Goal: Transaction & Acquisition: Purchase product/service

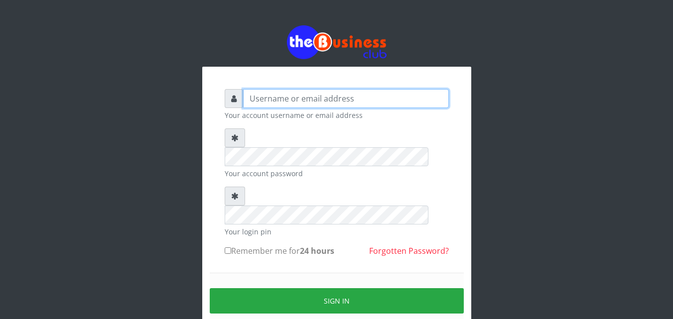
type input "ALAMEEN"
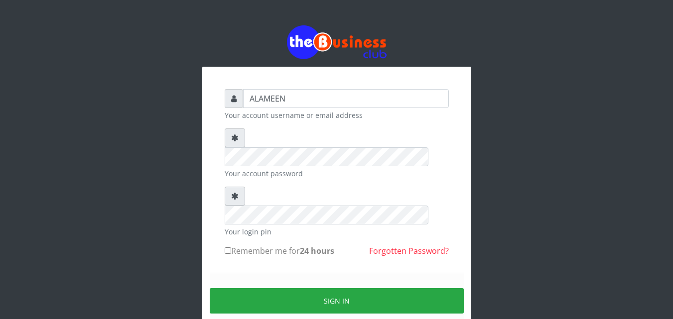
click at [258, 245] on label "Remember me for 24 hours" at bounding box center [280, 251] width 110 height 12
click at [231, 248] on input "Remember me for 24 hours" at bounding box center [228, 251] width 6 height 6
checkbox input "true"
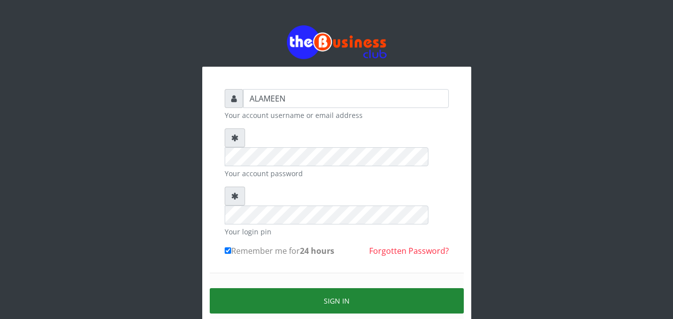
click at [307, 289] on button "Sign in" at bounding box center [337, 301] width 254 height 25
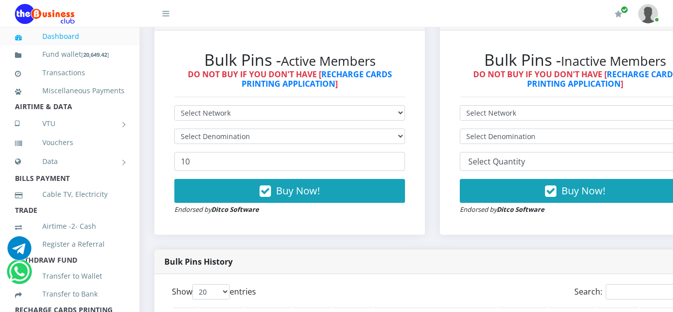
scroll to position [319, 0]
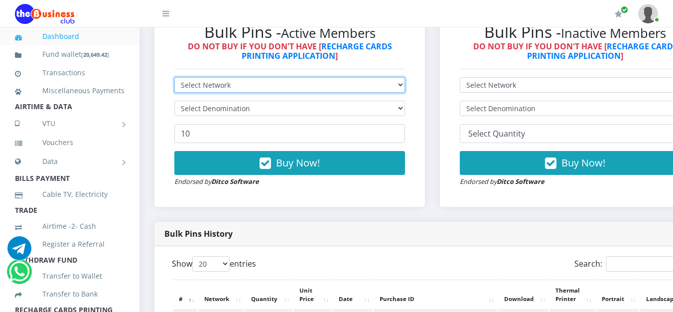
click at [294, 91] on select "Select Network MTN Globacom 9Mobile Airtel" at bounding box center [289, 84] width 231 height 15
select select "MTN"
click at [174, 79] on select "Select Network MTN Globacom 9Mobile Airtel" at bounding box center [289, 84] width 231 height 15
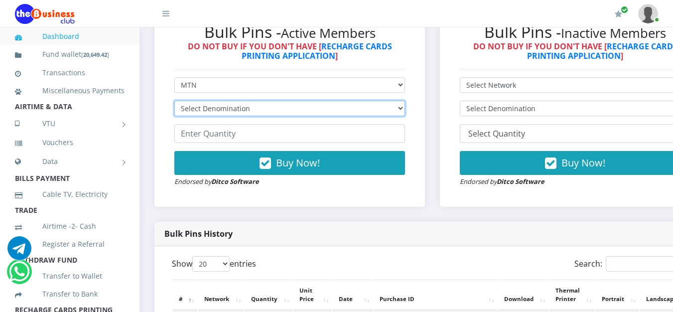
click at [219, 111] on select "Select Denomination MTN NGN100 - ₦96.99 MTN NGN200 - ₦193.98 MTN NGN400 - ₦387.…" at bounding box center [289, 108] width 231 height 15
select select "96.99-100"
click at [174, 103] on select "Select Denomination MTN NGN100 - ₦96.99 MTN NGN200 - ₦193.98 MTN NGN400 - ₦387.…" at bounding box center [289, 108] width 231 height 15
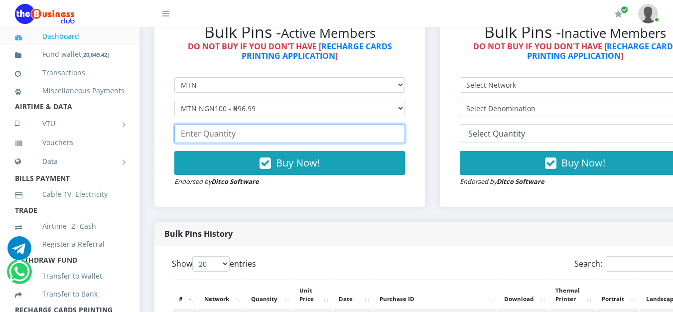
click at [224, 136] on input "number" at bounding box center [289, 133] width 231 height 19
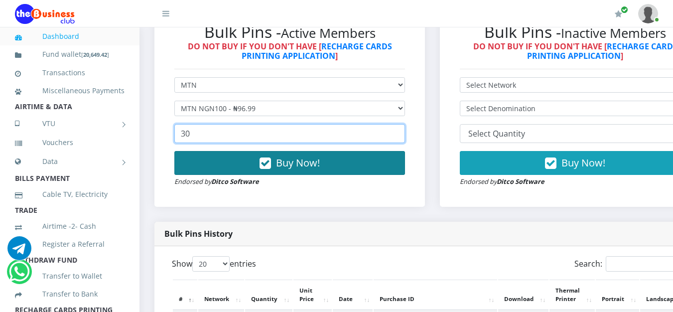
type input "30"
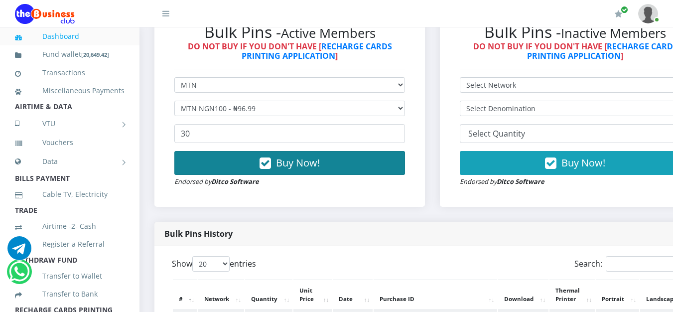
click at [242, 157] on button "Buy Now!" at bounding box center [289, 163] width 231 height 24
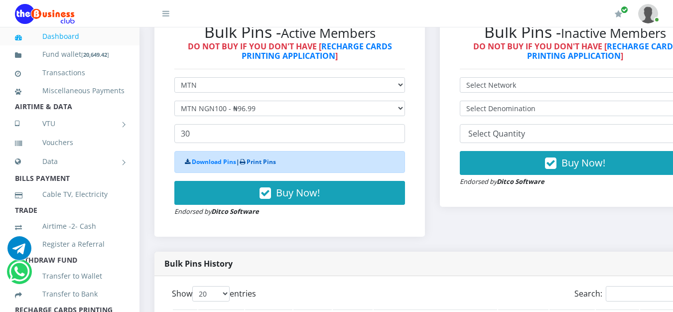
click at [266, 162] on link "Print Pins" at bounding box center [261, 161] width 29 height 8
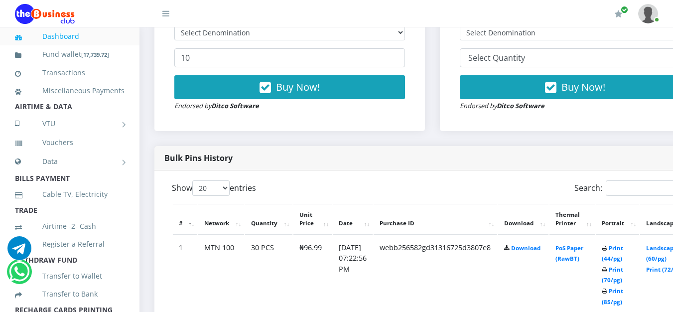
scroll to position [455, 0]
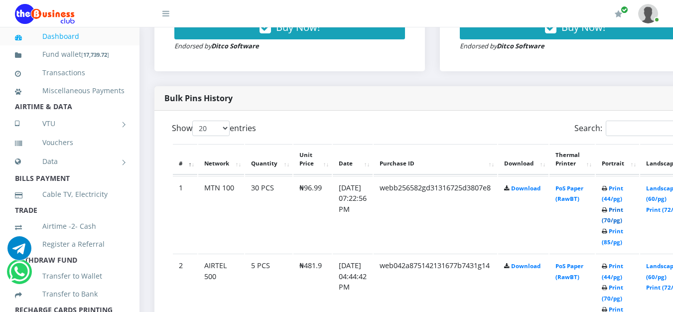
click at [623, 220] on link "Print (70/pg)" at bounding box center [612, 215] width 21 height 18
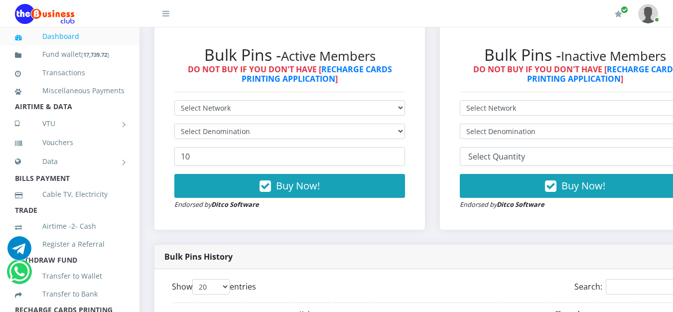
scroll to position [240, 0]
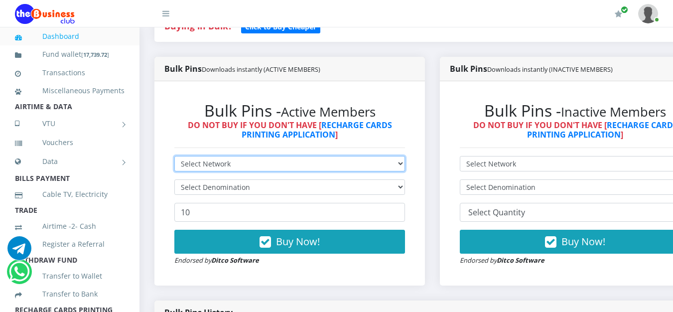
click at [205, 166] on select "Select Network MTN Globacom 9Mobile Airtel" at bounding box center [289, 163] width 231 height 15
click at [174, 158] on select "Select Network MTN Globacom 9Mobile Airtel" at bounding box center [289, 163] width 231 height 15
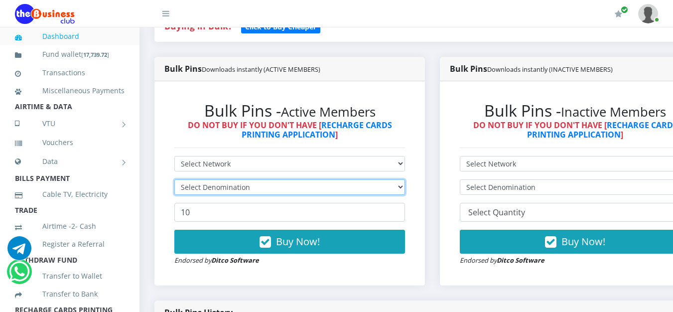
click at [219, 187] on select "Select Denomination" at bounding box center [289, 186] width 231 height 15
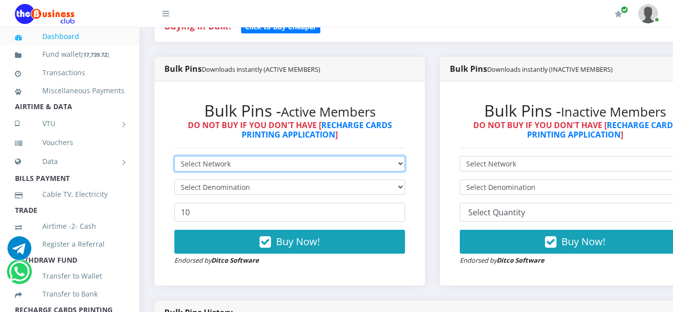
click at [226, 171] on select "Select Network MTN Globacom 9Mobile Airtel" at bounding box center [289, 163] width 231 height 15
select select "9Mobile"
click at [174, 158] on select "Select Network MTN Globacom 9Mobile Airtel" at bounding box center [289, 163] width 231 height 15
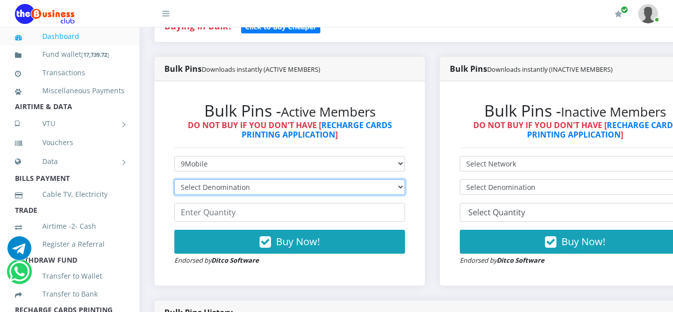
click at [232, 185] on select "Select Denomination 9Mobile NGN100 - ₦94.99 9Mobile NGN200 - ₦189.98 9Mobile NG…" at bounding box center [289, 186] width 231 height 15
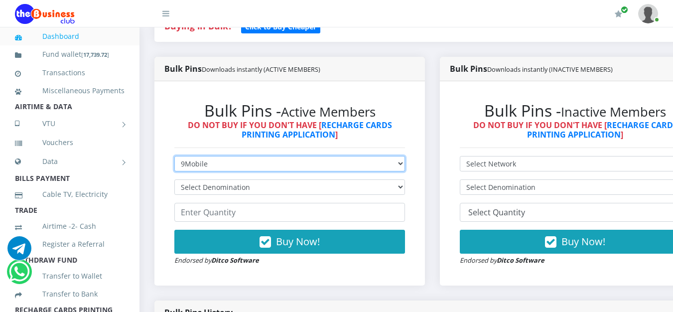
click at [234, 161] on select "Select Network MTN Globacom 9Mobile Airtel" at bounding box center [289, 163] width 231 height 15
select select "MTN"
click at [174, 158] on select "Select Network MTN Globacom 9Mobile Airtel" at bounding box center [289, 163] width 231 height 15
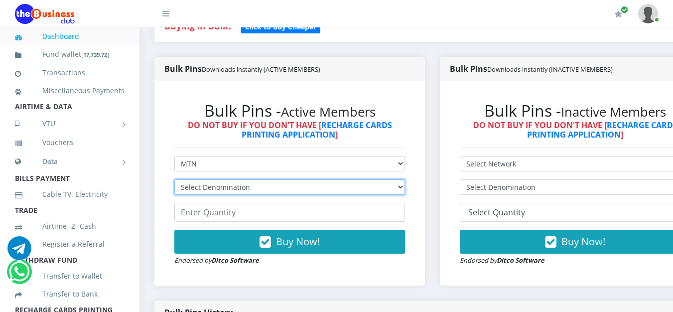
click at [224, 187] on select "Select Denomination MTN NGN100 - ₦96.99 MTN NGN200 - ₦193.98 MTN NGN400 - ₦387.…" at bounding box center [289, 186] width 231 height 15
select select "193.98-200"
click at [174, 181] on select "Select Denomination MTN NGN100 - ₦96.99 MTN NGN200 - ₦193.98 MTN NGN400 - ₦387.…" at bounding box center [289, 186] width 231 height 15
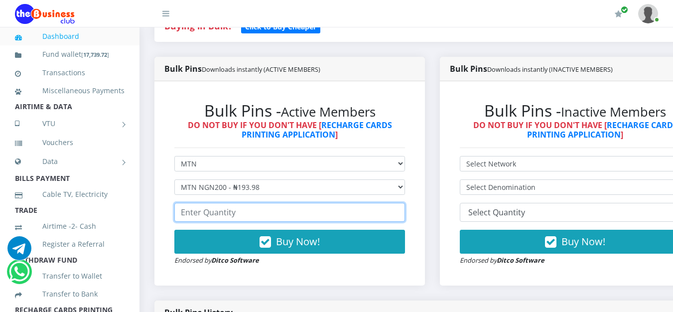
click at [219, 214] on input "number" at bounding box center [289, 212] width 231 height 19
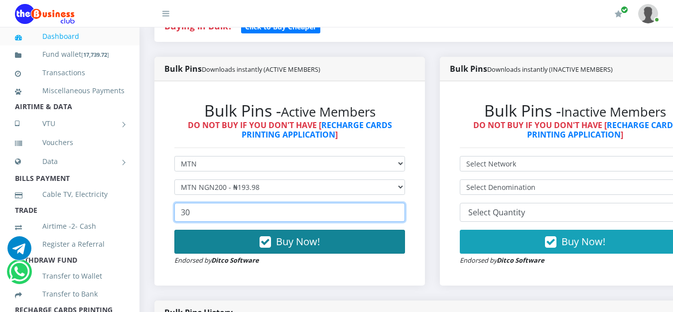
type input "30"
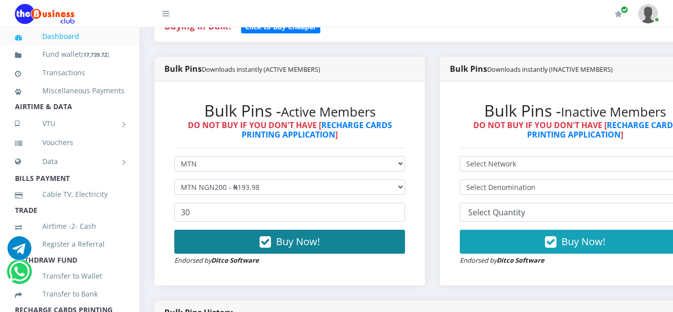
click at [240, 240] on button "Buy Now!" at bounding box center [289, 242] width 231 height 24
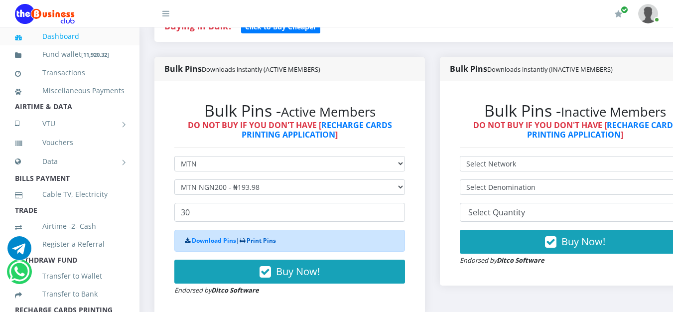
click at [265, 245] on link "Print Pins" at bounding box center [261, 240] width 29 height 8
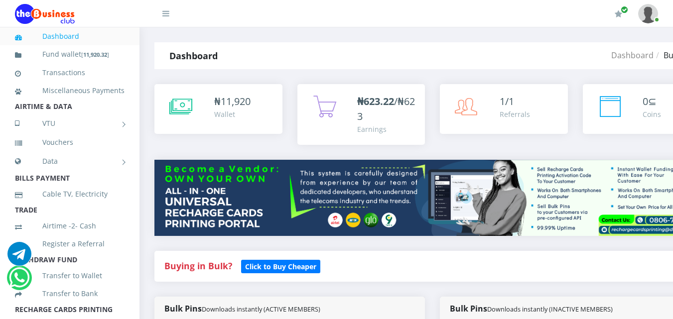
select select "MTN"
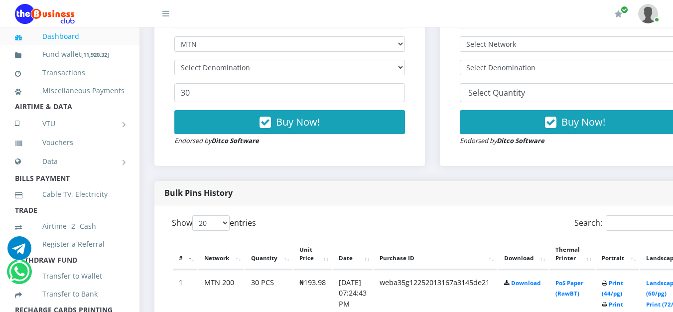
scroll to position [448, 0]
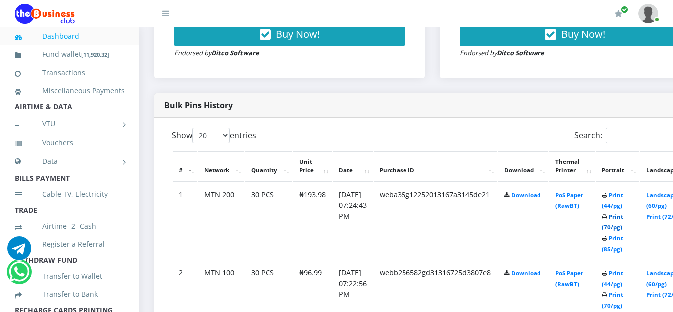
click at [623, 227] on link "Print (70/pg)" at bounding box center [612, 222] width 21 height 18
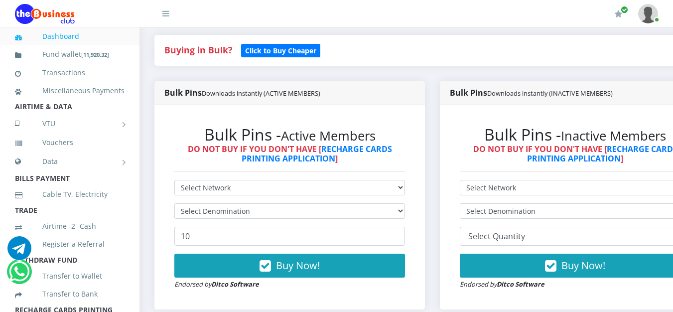
scroll to position [228, 0]
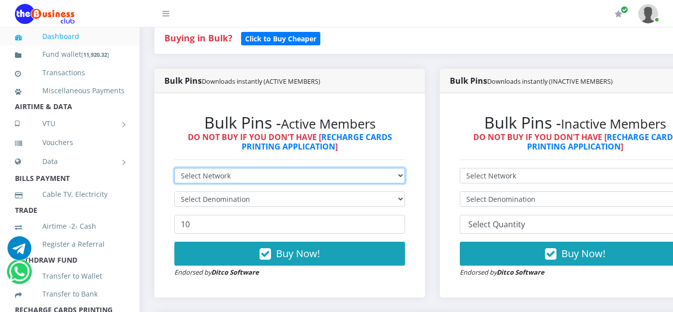
click at [289, 176] on select "Select Network MTN Globacom 9Mobile Airtel" at bounding box center [289, 175] width 231 height 15
select select "Airtel"
click at [174, 170] on select "Select Network MTN Globacom 9Mobile Airtel" at bounding box center [289, 175] width 231 height 15
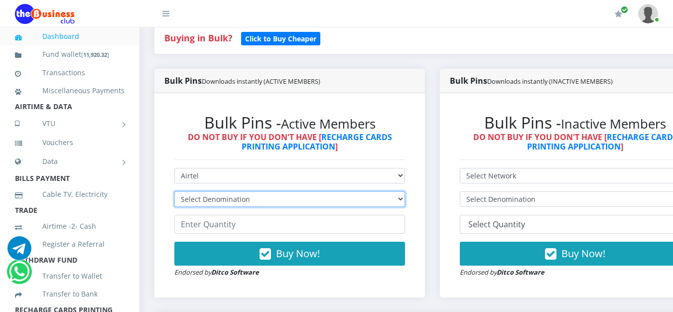
click at [238, 202] on select "Select Denomination Airtel NGN100 - ₦96.38 Airtel NGN200 - ₦192.76 Airtel NGN50…" at bounding box center [289, 198] width 231 height 15
select select "96.38-100"
click at [174, 193] on select "Select Denomination Airtel NGN100 - ₦96.38 Airtel NGN200 - ₦192.76 Airtel NGN50…" at bounding box center [289, 198] width 231 height 15
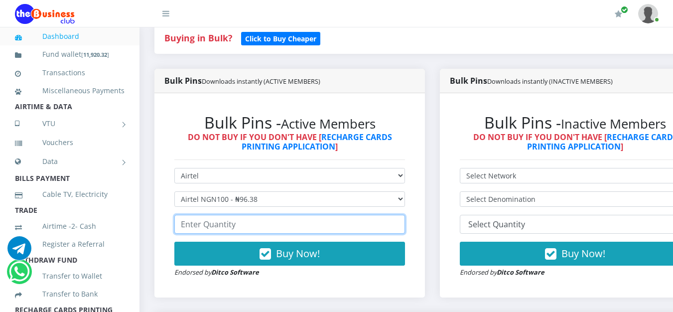
click at [246, 228] on input "number" at bounding box center [289, 224] width 231 height 19
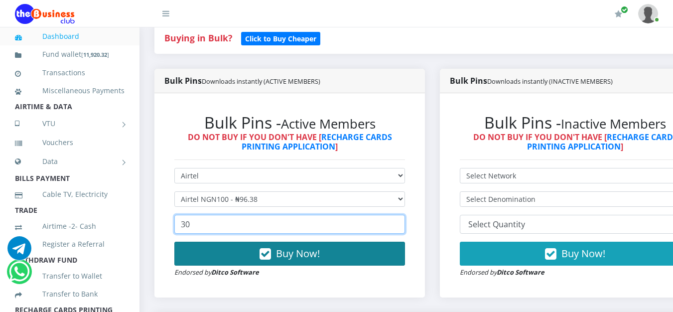
type input "30"
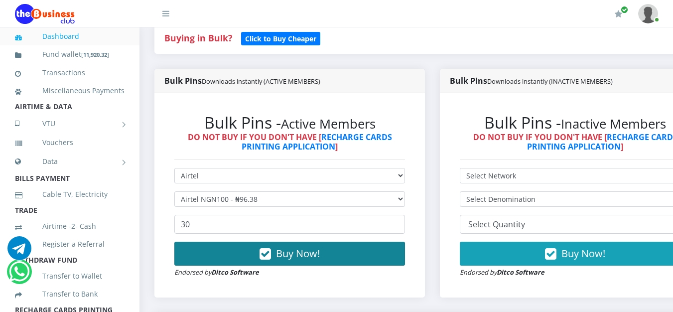
click at [240, 251] on button "Buy Now!" at bounding box center [289, 254] width 231 height 24
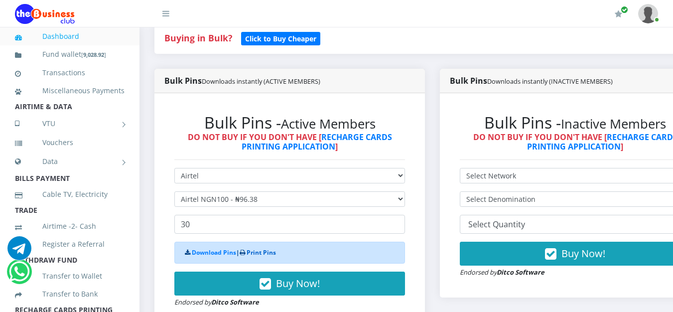
click at [260, 253] on link "Print Pins" at bounding box center [261, 252] width 29 height 8
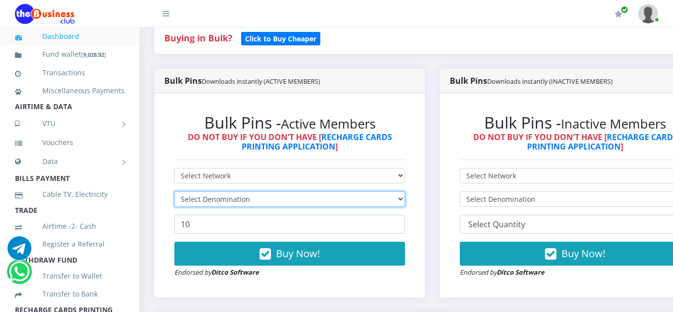
click at [207, 203] on select "Select Denomination" at bounding box center [289, 198] width 231 height 15
click at [215, 204] on select "Select Denomination" at bounding box center [289, 198] width 231 height 15
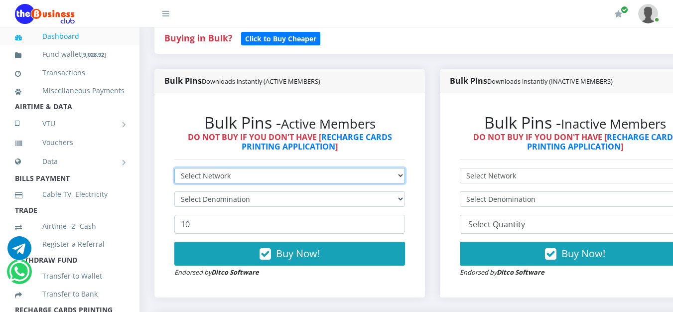
click at [210, 180] on select "Select Network MTN Globacom 9Mobile Airtel" at bounding box center [289, 175] width 231 height 15
select select "MTN"
click at [174, 170] on select "Select Network MTN Globacom 9Mobile Airtel" at bounding box center [289, 175] width 231 height 15
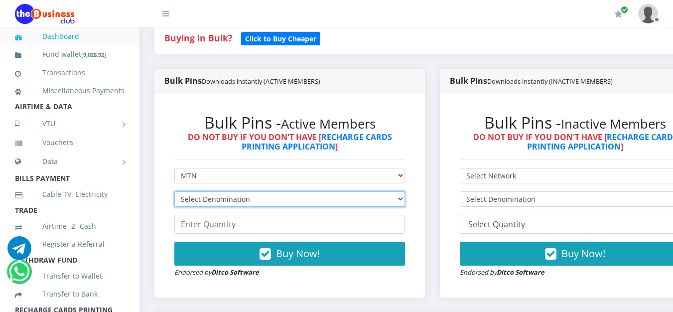
click at [209, 198] on select "Select Denomination MTN NGN100 - ₦96.99 MTN NGN200 - ₦193.98 MTN NGN400 - ₦387.…" at bounding box center [289, 198] width 231 height 15
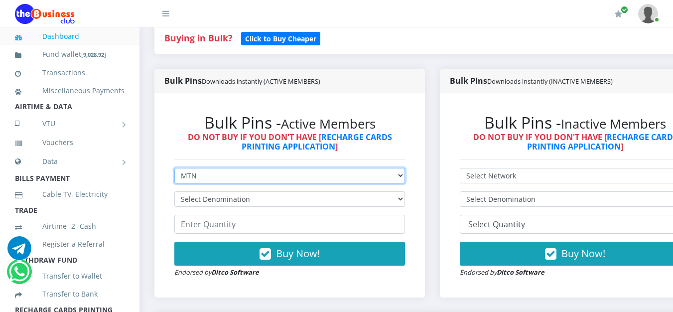
click at [209, 182] on select "Select Network MTN Globacom 9Mobile Airtel" at bounding box center [289, 175] width 231 height 15
select select "Airtel"
click at [174, 170] on select "Select Network MTN Globacom 9Mobile Airtel" at bounding box center [289, 175] width 231 height 15
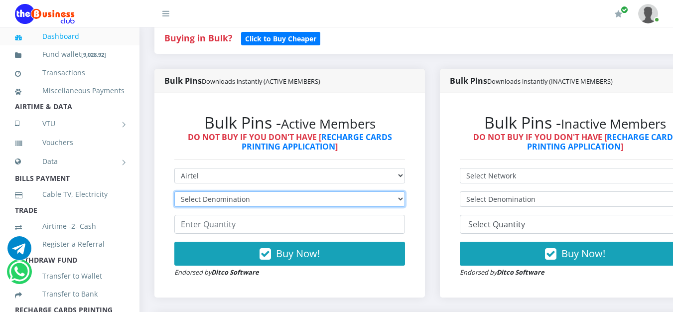
click at [210, 198] on select "Select Denomination Airtel NGN100 - ₦96.38 Airtel NGN200 - ₦192.76 Airtel NGN50…" at bounding box center [289, 198] width 231 height 15
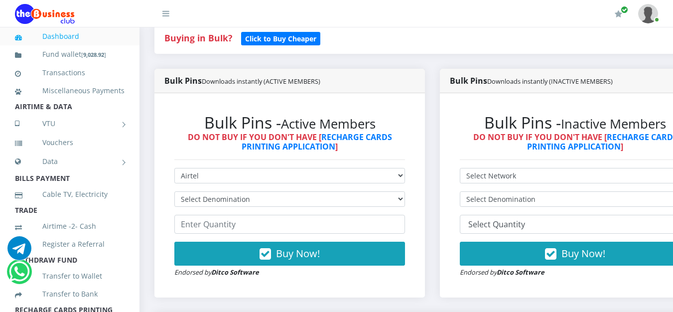
click at [255, 282] on div "Bulk Pins - Active Members DO NOT BUY IF YOU DON'T HAVE [ RECHARGE CARDS PRINTI…" at bounding box center [289, 195] width 251 height 184
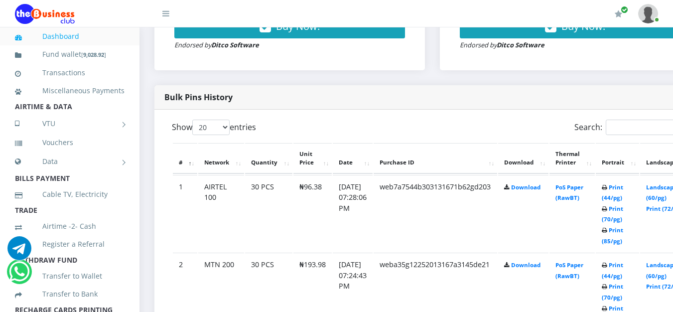
scroll to position [464, 0]
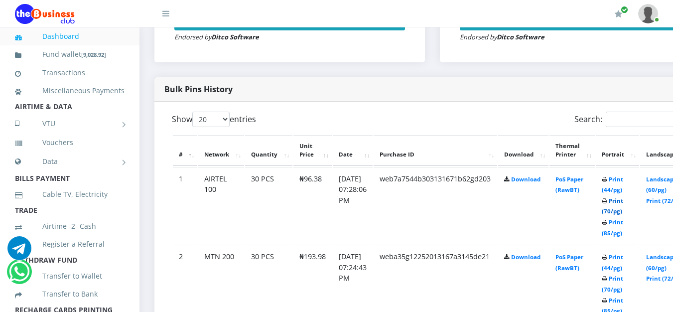
click at [623, 212] on link "Print (70/pg)" at bounding box center [612, 206] width 21 height 18
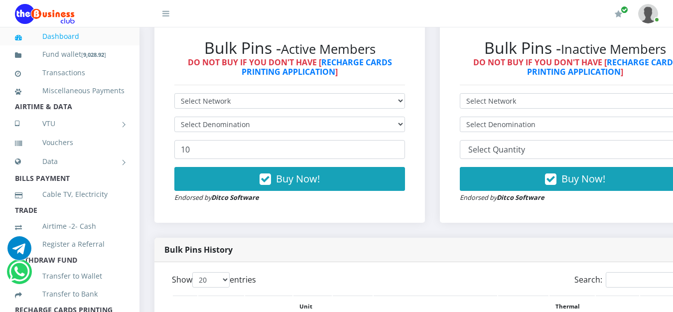
scroll to position [291, 0]
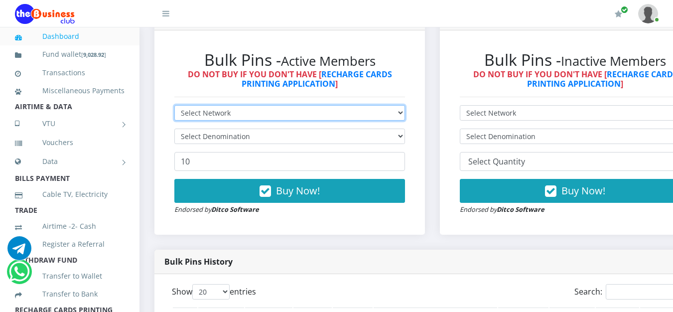
click at [339, 110] on select "Select Network MTN Globacom 9Mobile Airtel" at bounding box center [289, 112] width 231 height 15
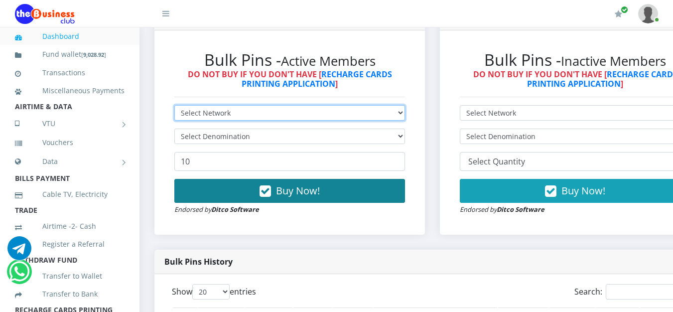
select select "Airtel"
click at [174, 107] on select "Select Network MTN Globacom 9Mobile Airtel" at bounding box center [289, 112] width 231 height 15
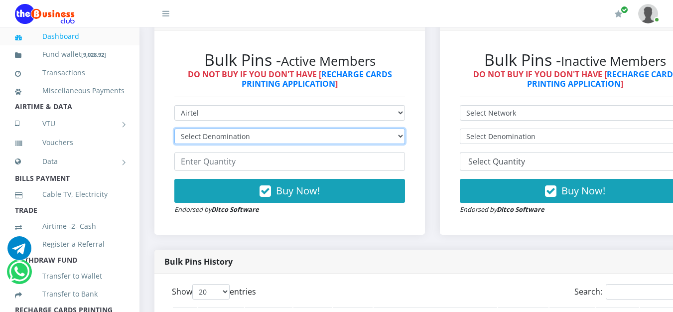
click at [237, 139] on select "Select Denomination Airtel NGN100 - ₦96.38 Airtel NGN200 - ₦192.76 Airtel NGN50…" at bounding box center [289, 136] width 231 height 15
select select "192.76-200"
click at [174, 131] on select "Select Denomination Airtel NGN100 - ₦96.38 Airtel NGN200 - ₦192.76 Airtel NGN50…" at bounding box center [289, 136] width 231 height 15
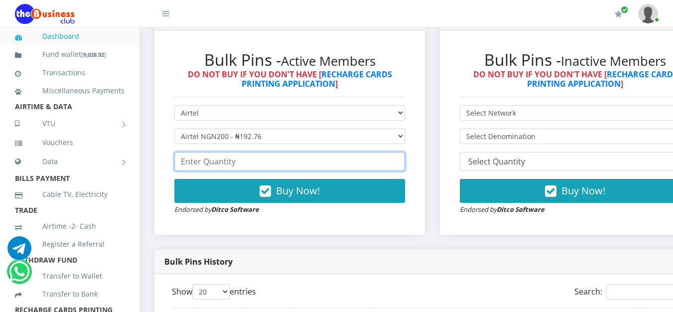
click at [237, 160] on input "number" at bounding box center [289, 161] width 231 height 19
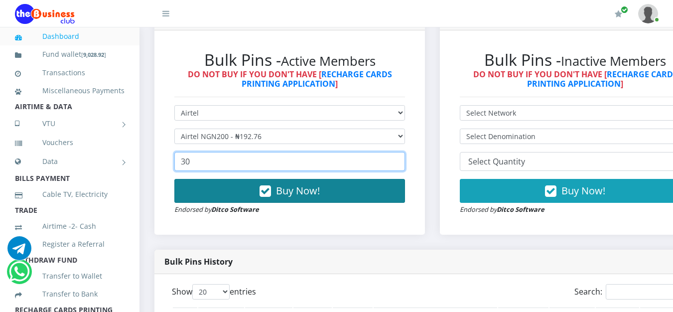
type input "30"
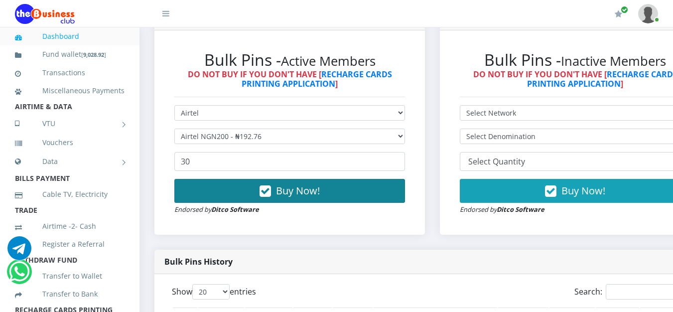
click at [245, 187] on button "Buy Now!" at bounding box center [289, 191] width 231 height 24
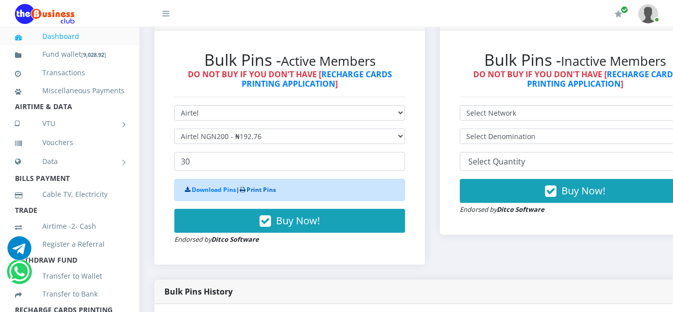
click at [269, 191] on link "Print Pins" at bounding box center [261, 189] width 29 height 8
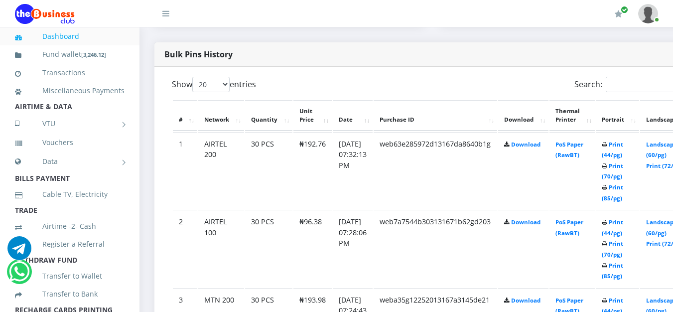
scroll to position [510, 0]
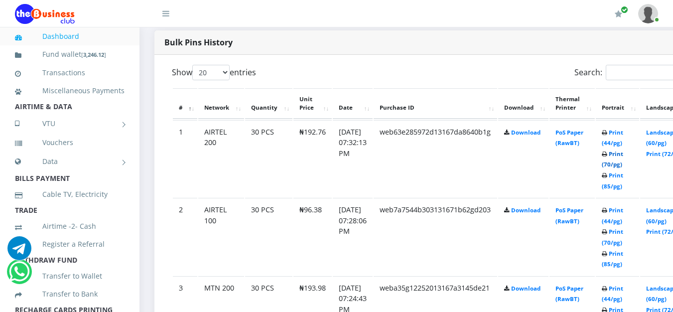
click at [623, 165] on link "Print (70/pg)" at bounding box center [612, 159] width 21 height 18
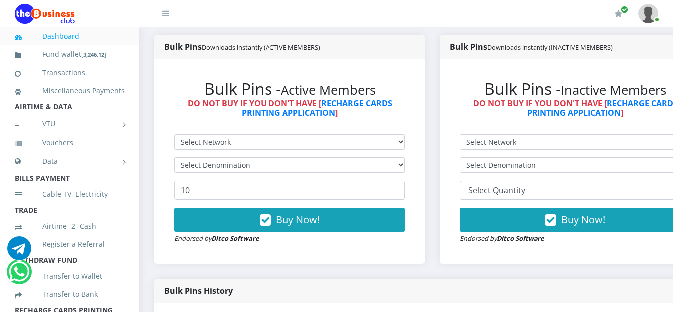
scroll to position [266, 0]
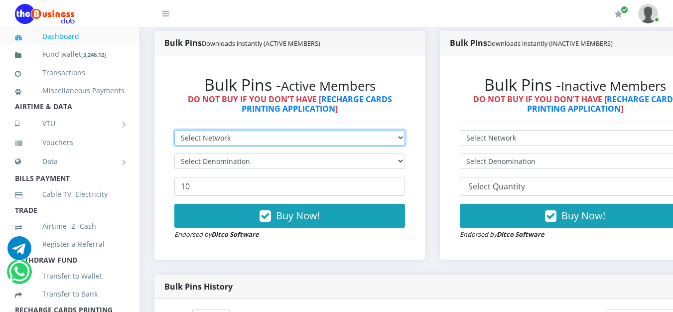
click at [210, 146] on select "Select Network MTN Globacom 9Mobile Airtel" at bounding box center [289, 137] width 231 height 15
select select "MTN"
click at [174, 132] on select "Select Network MTN Globacom 9Mobile Airtel" at bounding box center [289, 137] width 231 height 15
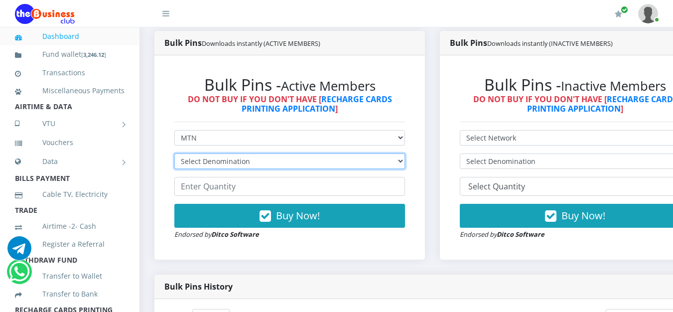
click at [218, 165] on select "Select Denomination MTN NGN100 - ₦96.99 MTN NGN200 - ₦193.98 MTN NGN400 - ₦387.…" at bounding box center [289, 161] width 231 height 15
select select "484.95-500"
click at [174, 156] on select "Select Denomination MTN NGN100 - ₦96.99 MTN NGN200 - ₦193.98 MTN NGN400 - ₦387.…" at bounding box center [289, 161] width 231 height 15
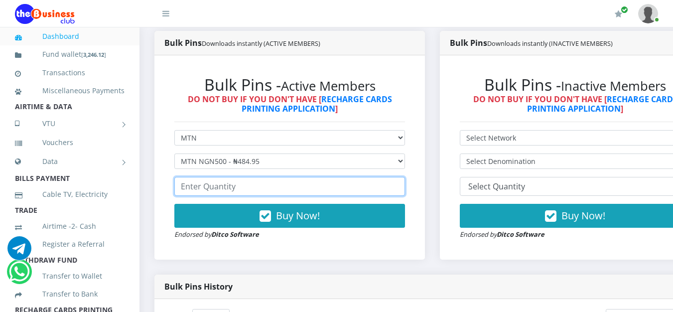
click at [256, 186] on input "number" at bounding box center [289, 186] width 231 height 19
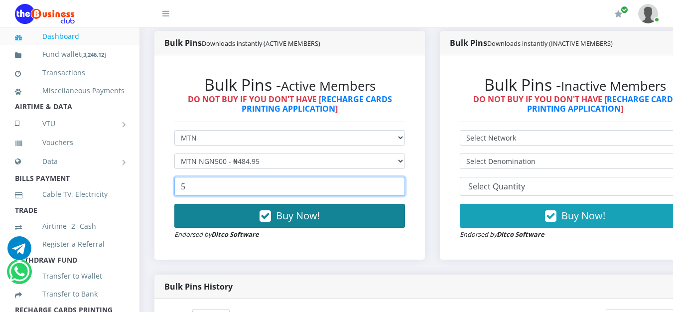
type input "5"
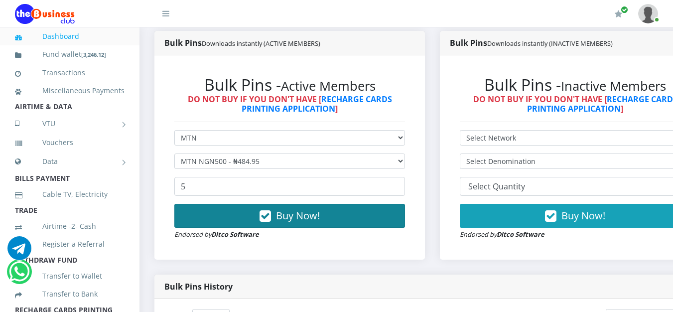
click at [277, 216] on button "Buy Now!" at bounding box center [289, 216] width 231 height 24
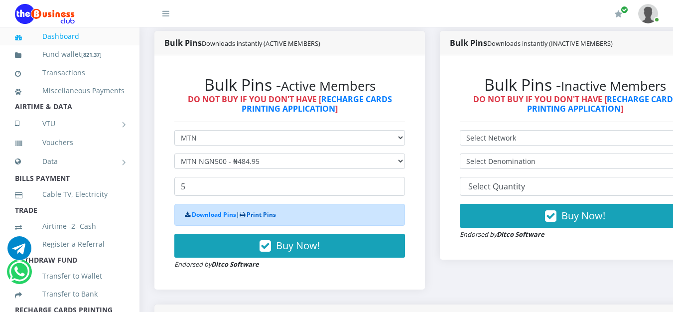
click at [259, 212] on link "Print Pins" at bounding box center [261, 214] width 29 height 8
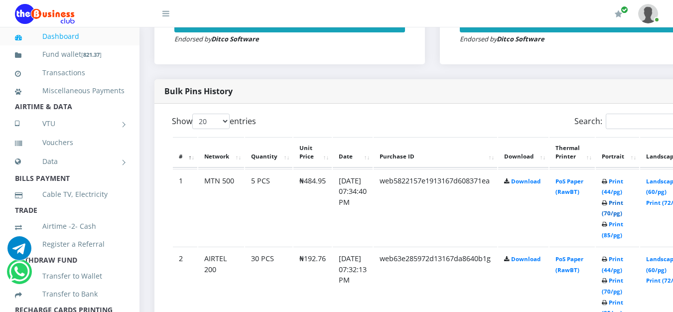
click at [623, 213] on link "Print (70/pg)" at bounding box center [612, 208] width 21 height 18
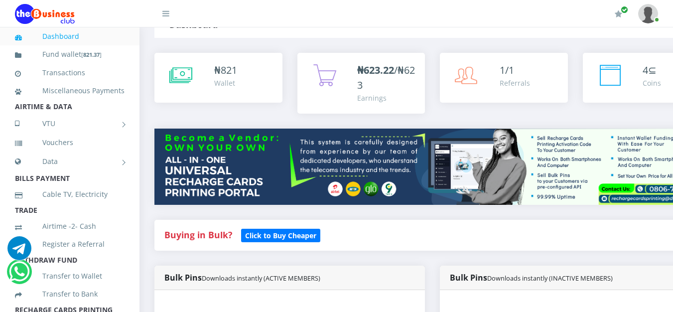
scroll to position [35, 0]
